Goal: Task Accomplishment & Management: Manage account settings

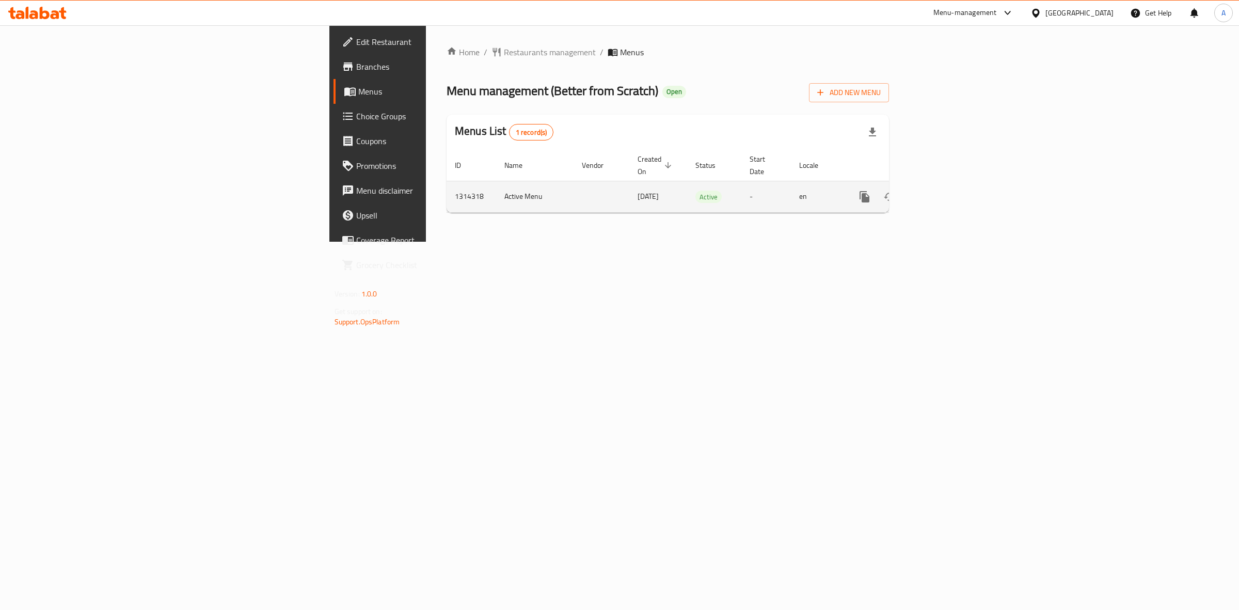
click at [447, 187] on td "1314318" at bounding box center [472, 196] width 50 height 31
copy td "1314318"
click at [843, 242] on div "Home / Restaurants management / Menus Menu management ( Better from Scratch ) O…" at bounding box center [668, 133] width 484 height 216
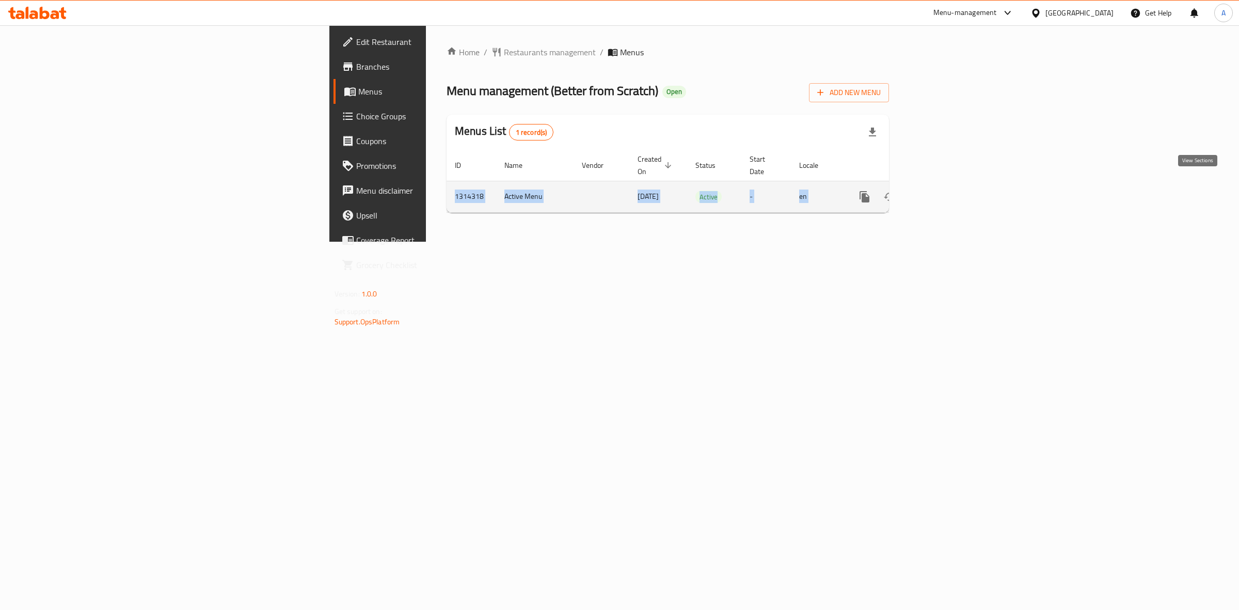
click at [944, 192] on icon "enhanced table" at bounding box center [938, 196] width 9 height 9
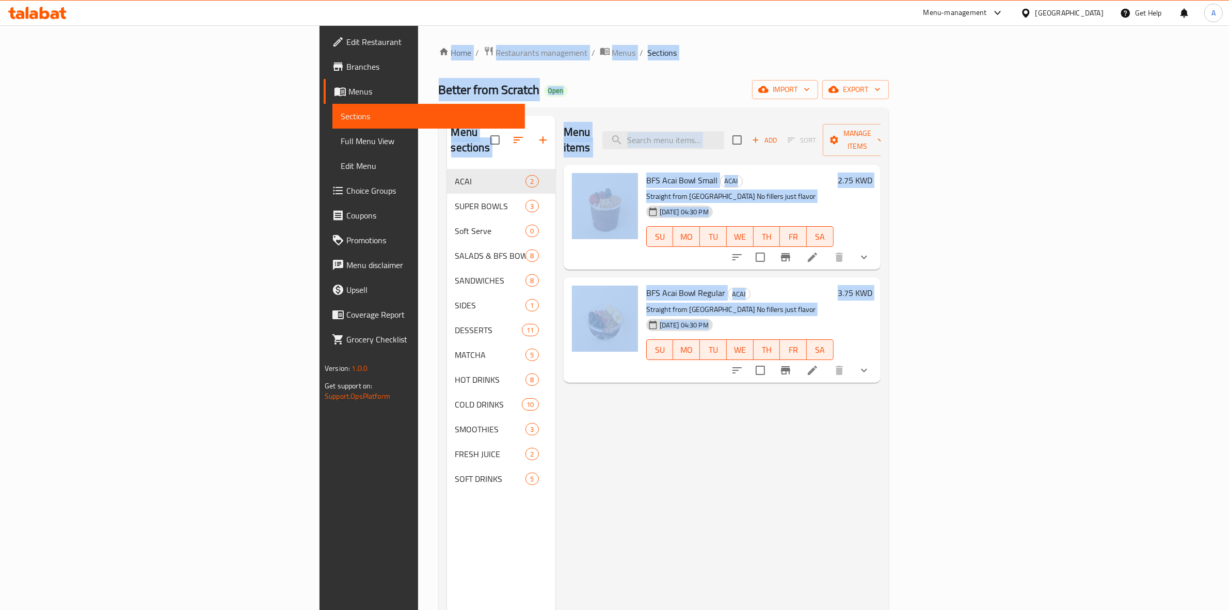
click at [346, 192] on span "Choice Groups" at bounding box center [431, 190] width 170 height 12
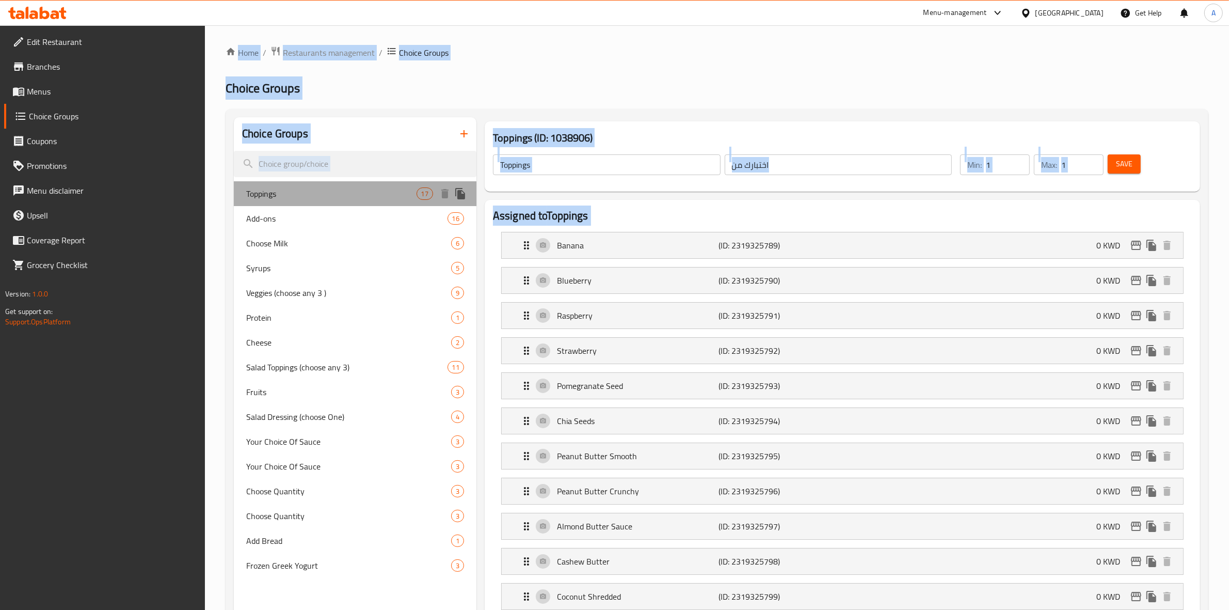
click at [359, 194] on span "Toppings" at bounding box center [331, 193] width 170 height 12
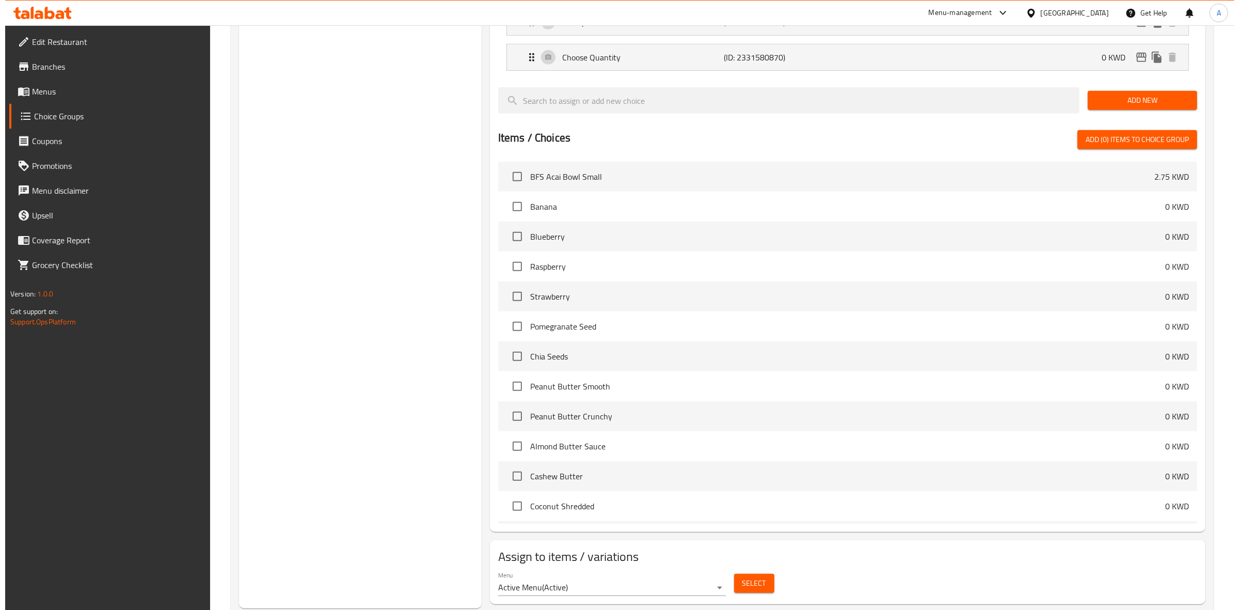
scroll to position [781, 0]
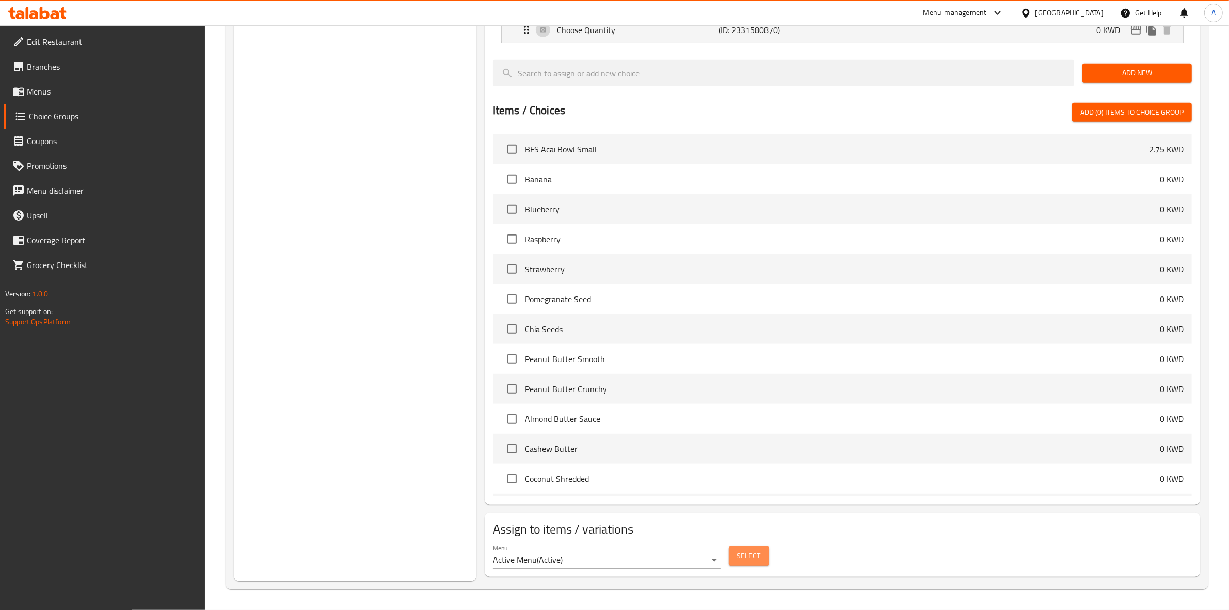
click at [749, 556] on span "Select" at bounding box center [749, 555] width 24 height 13
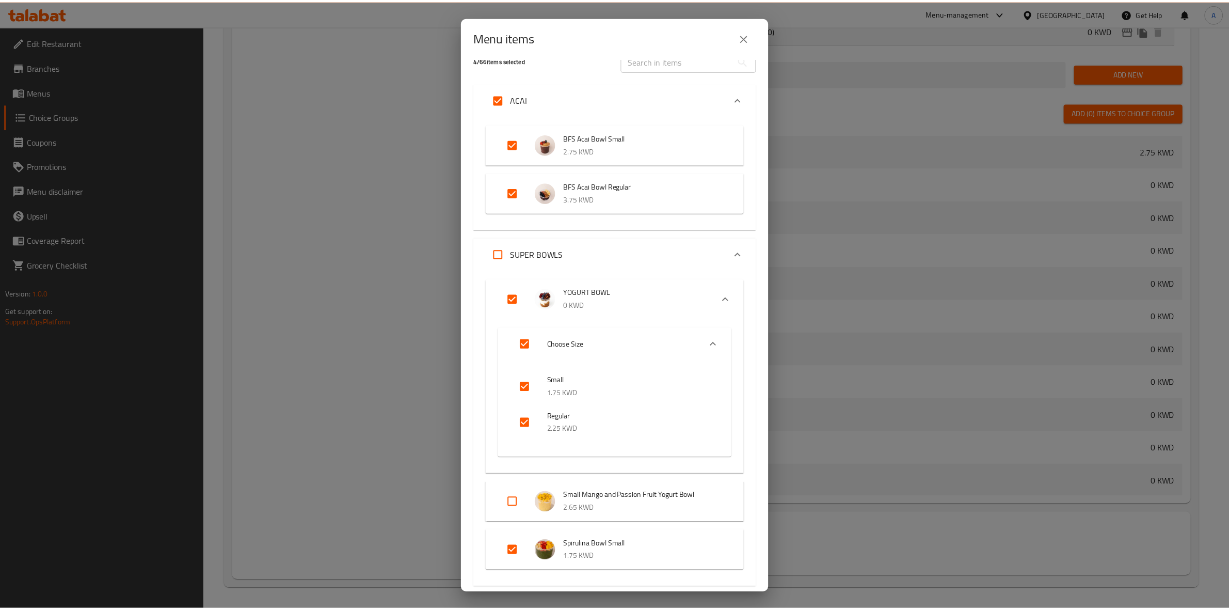
scroll to position [0, 0]
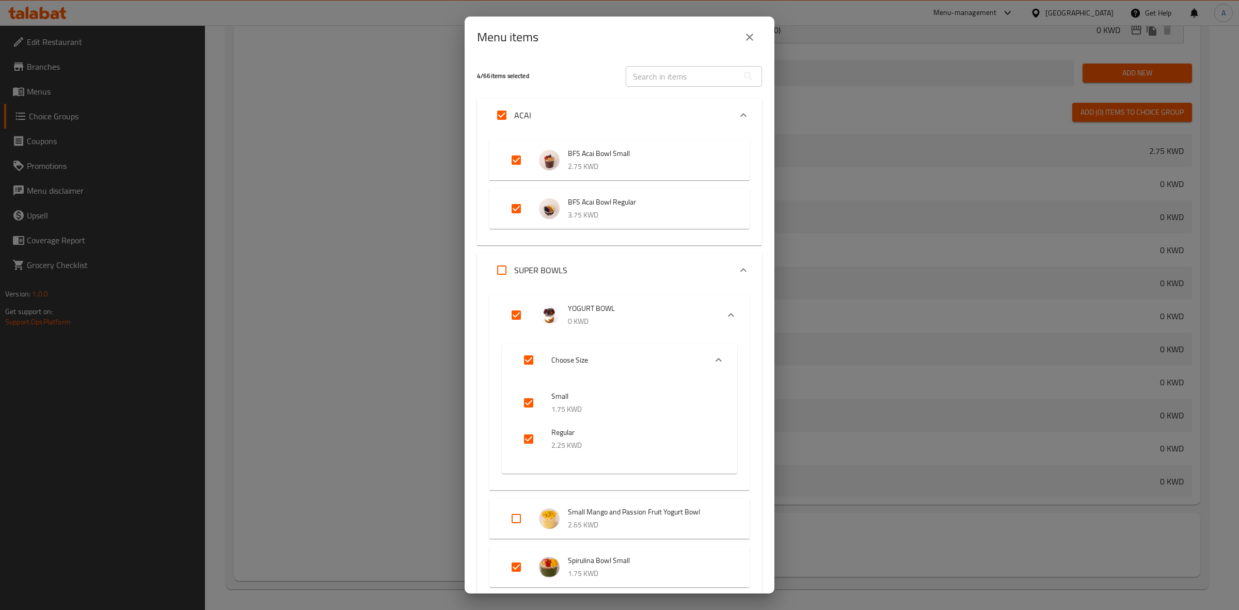
click at [664, 40] on div "Menu items" at bounding box center [619, 37] width 285 height 25
click at [750, 38] on icon "close" at bounding box center [749, 37] width 7 height 7
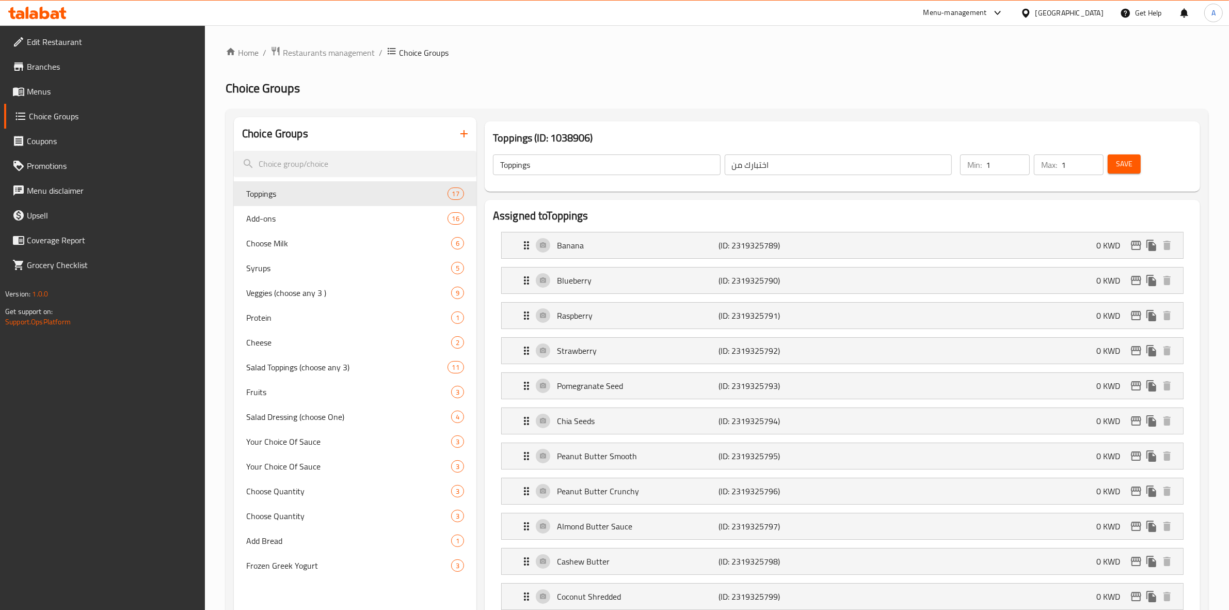
click at [32, 89] on span "Menus" at bounding box center [112, 91] width 170 height 12
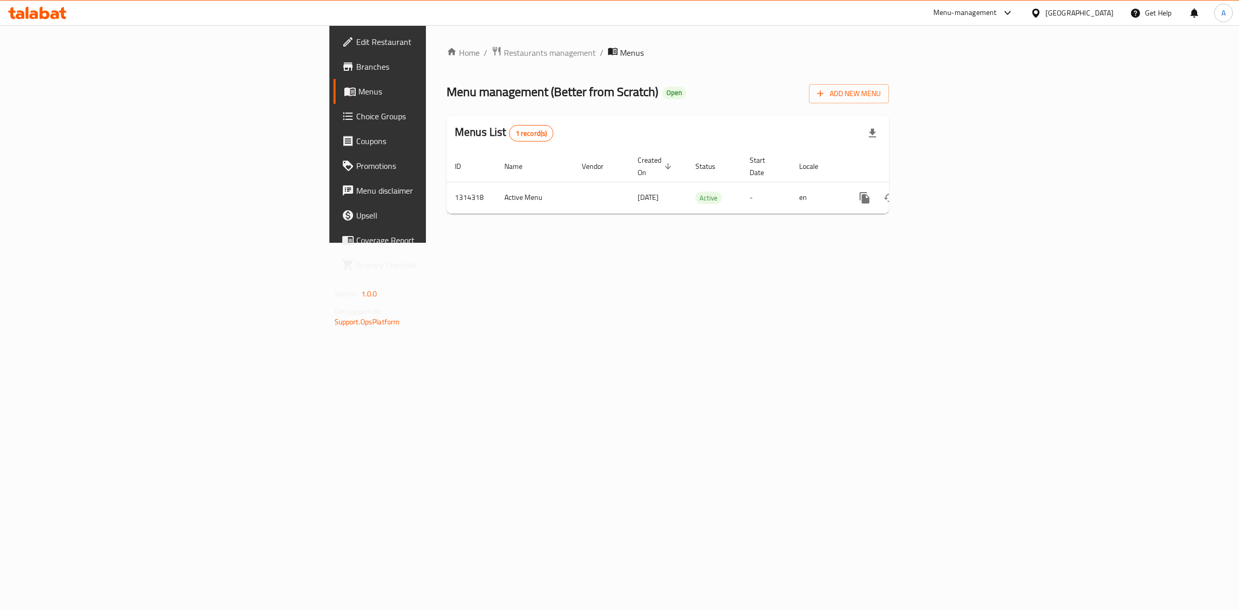
click at [356, 115] on span "Choice Groups" at bounding box center [442, 116] width 172 height 12
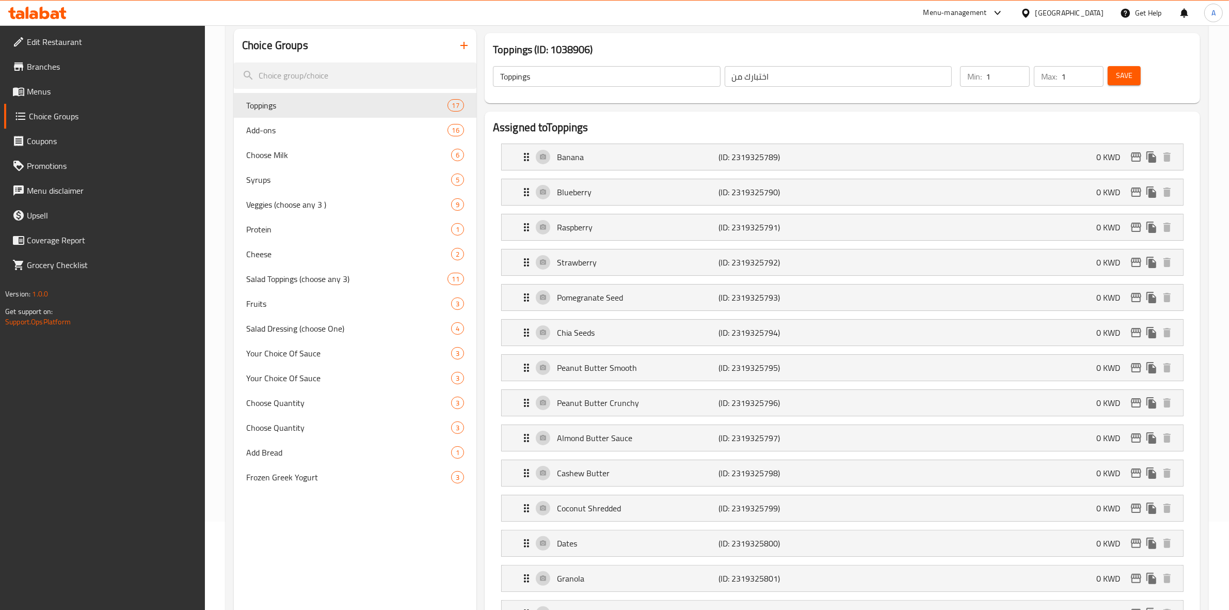
scroll to position [6, 0]
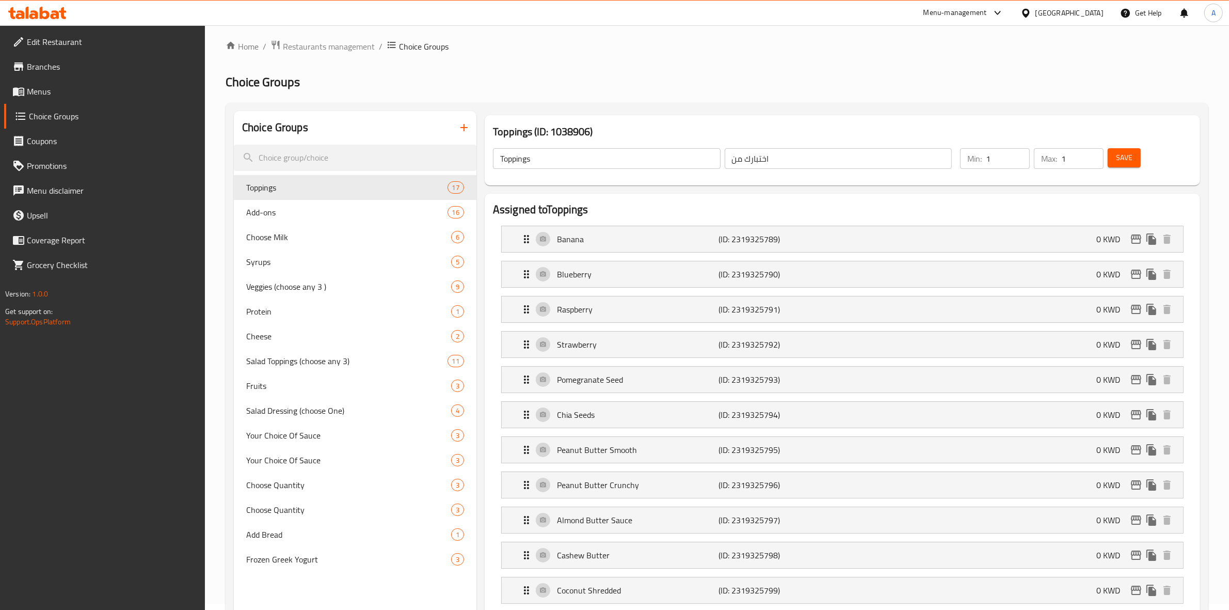
click at [1087, 12] on div "[GEOGRAPHIC_DATA]" at bounding box center [1070, 12] width 68 height 11
click at [958, 104] on div "[GEOGRAPHIC_DATA]" at bounding box center [992, 106] width 68 height 11
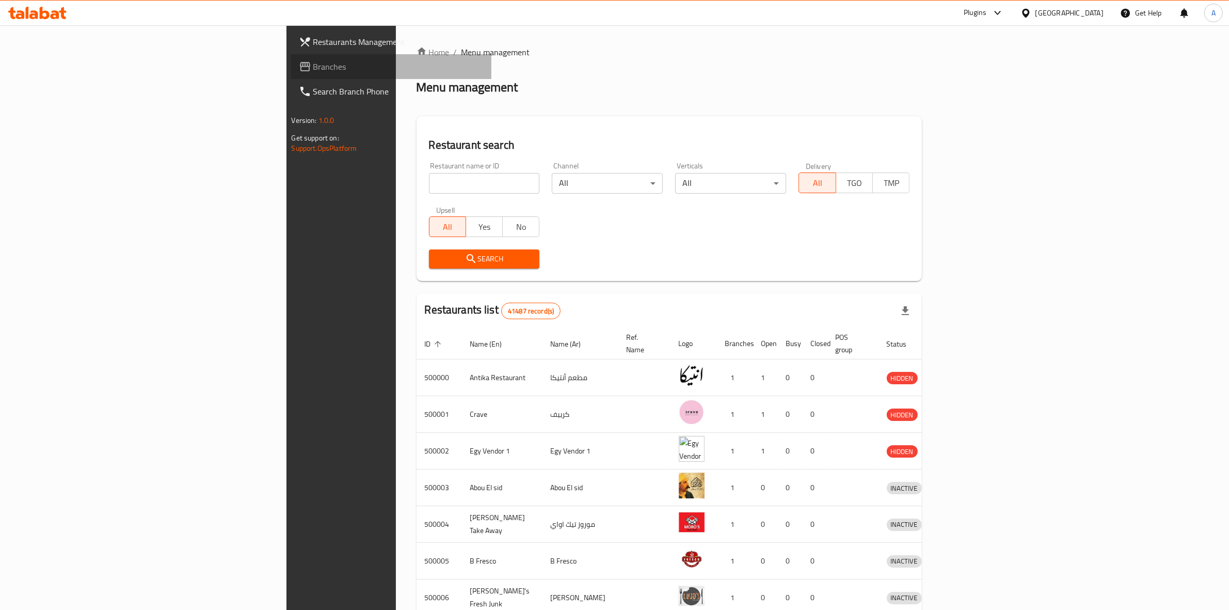
click at [313, 61] on span "Branches" at bounding box center [398, 66] width 170 height 12
